Goal: Find specific page/section

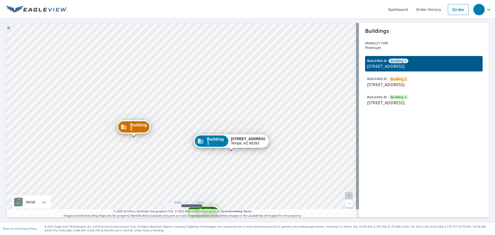
drag, startPoint x: 178, startPoint y: 58, endPoint x: 201, endPoint y: 124, distance: 69.8
click at [201, 124] on div "Building [GEOGRAPHIC_DATA][STREET_ADDRESS] Building [GEOGRAPHIC_DATA][STREET_AD…" at bounding box center [182, 120] width 353 height 195
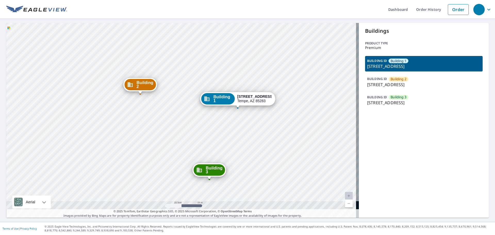
drag, startPoint x: 149, startPoint y: 148, endPoint x: 155, endPoint y: 106, distance: 42.8
click at [155, 106] on div "Building [GEOGRAPHIC_DATA][STREET_ADDRESS] Building [GEOGRAPHIC_DATA][STREET_AD…" at bounding box center [182, 120] width 353 height 195
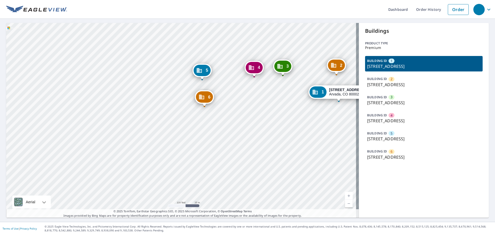
drag, startPoint x: 304, startPoint y: 95, endPoint x: 233, endPoint y: 98, distance: 71.2
click at [233, 98] on div "2 12630 W 51st Pl Arvada, CO 80002 3 9800 W 51st Pl Arvada, CO 80002 4 9900 W 5…" at bounding box center [182, 120] width 353 height 195
